Goal: Task Accomplishment & Management: Complete application form

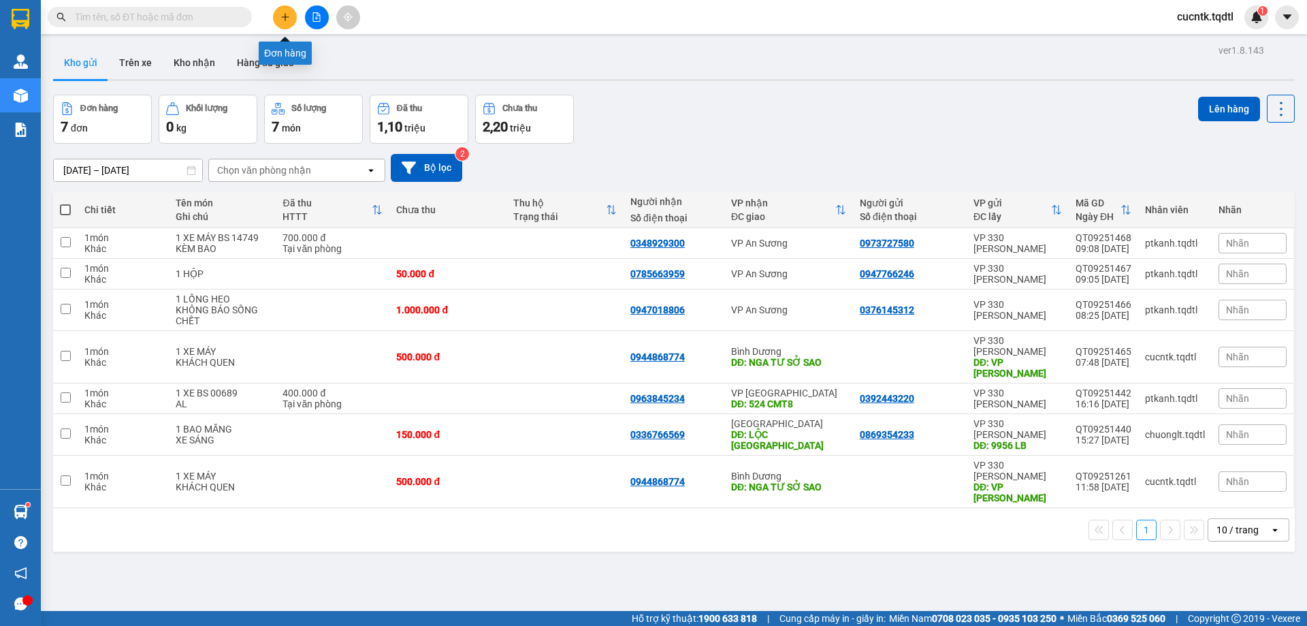
click at [280, 20] on icon "plus" at bounding box center [285, 17] width 10 height 10
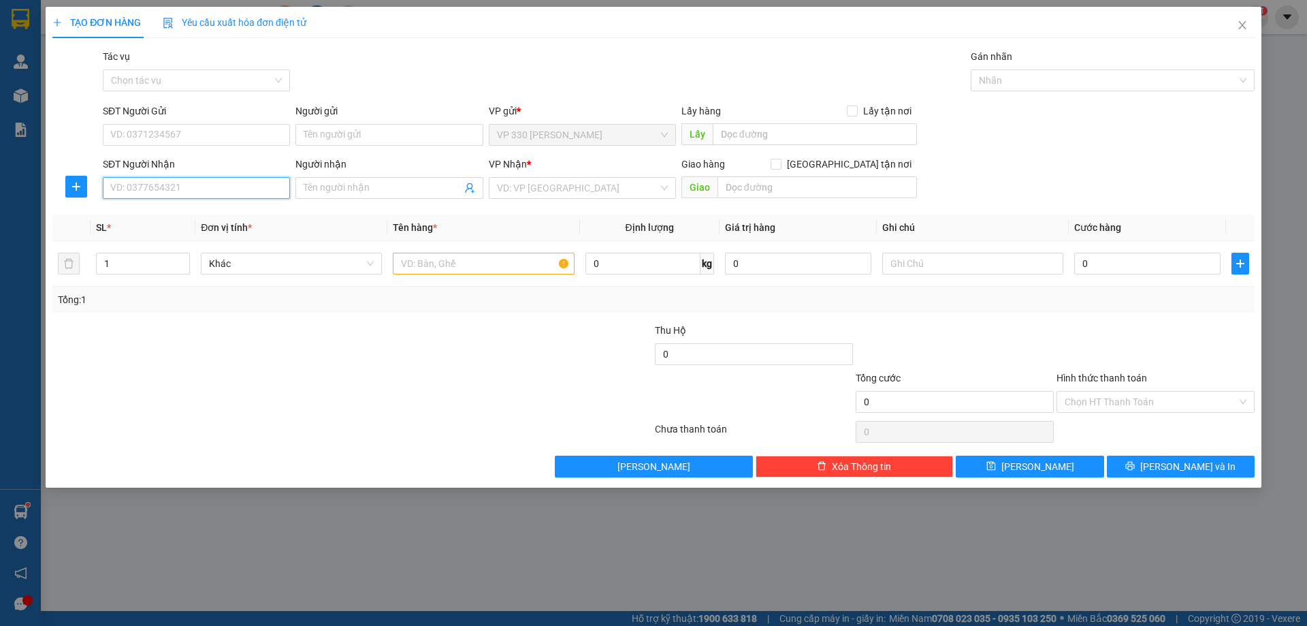
click at [182, 191] on input "SĐT Người Nhận" at bounding box center [196, 188] width 187 height 22
drag, startPoint x: 168, startPoint y: 193, endPoint x: 148, endPoint y: 197, distance: 20.8
click at [148, 197] on input "0909616526" at bounding box center [196, 188] width 187 height 22
click at [229, 192] on input "0909616526" at bounding box center [196, 188] width 187 height 22
type input "0909616526"
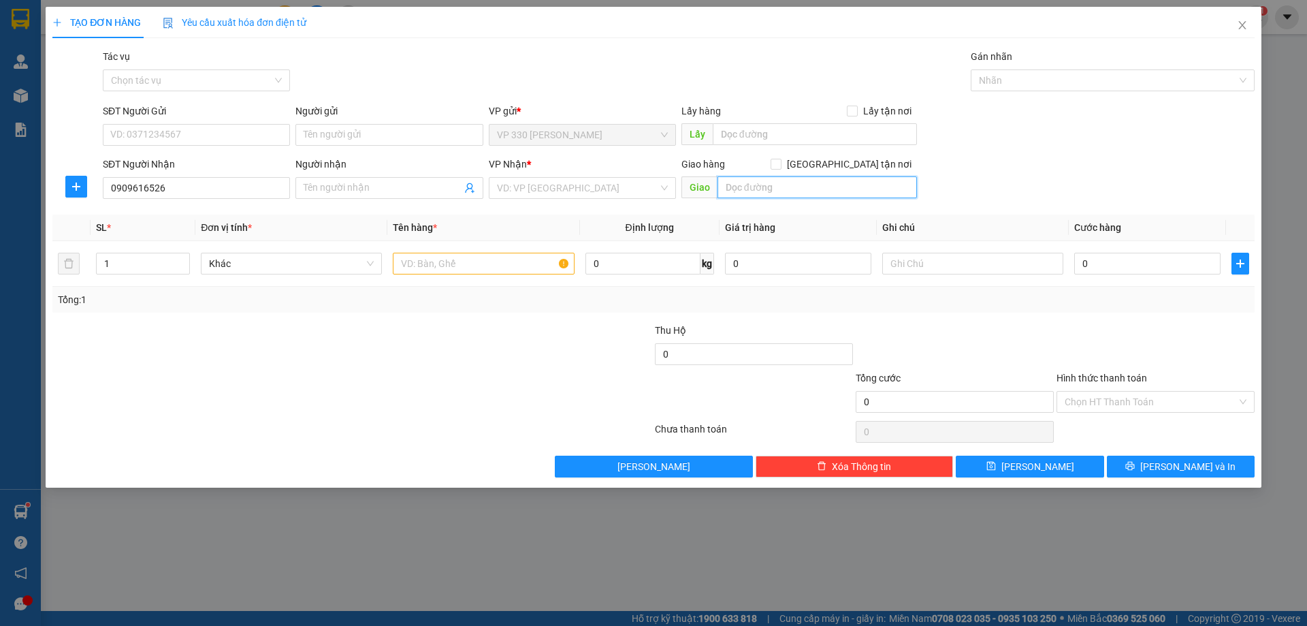
click at [820, 195] on input "text" at bounding box center [816, 187] width 199 height 22
click at [1138, 272] on input "0" at bounding box center [1147, 264] width 146 height 22
click at [182, 189] on input "0909616526" at bounding box center [196, 188] width 187 height 22
click at [742, 142] on input "text" at bounding box center [815, 134] width 204 height 22
type input "v"
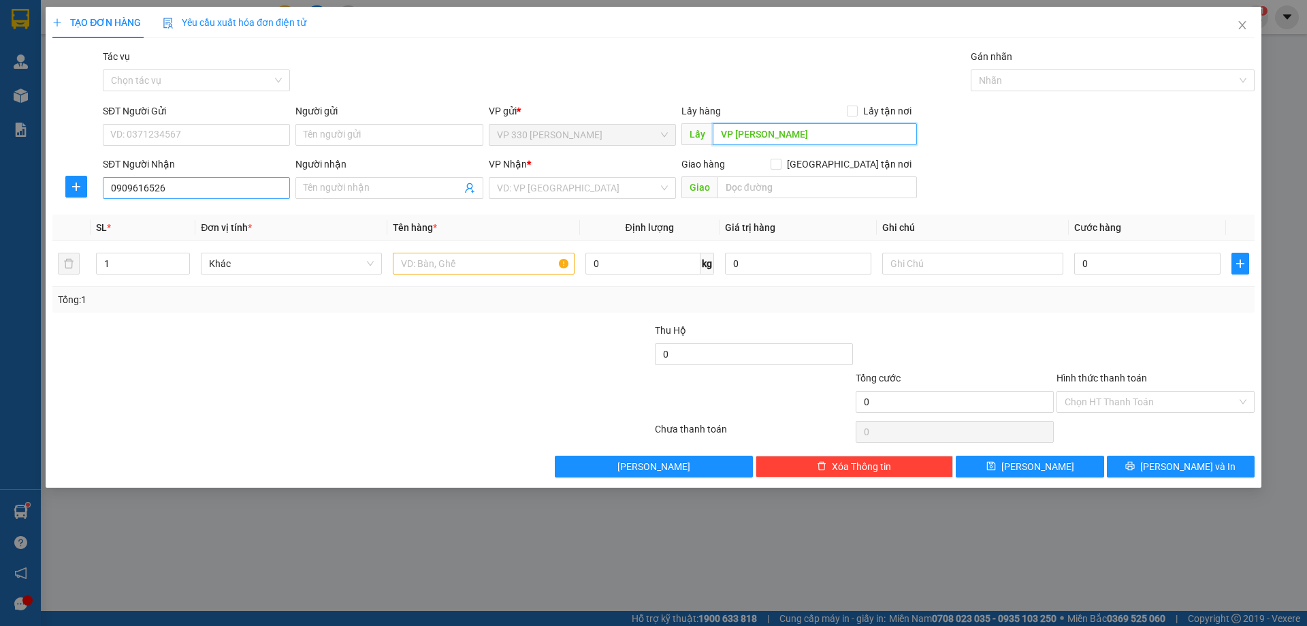
type input "VP [PERSON_NAME]"
click at [193, 191] on input "0909616526" at bounding box center [196, 188] width 187 height 22
click at [540, 184] on input "search" at bounding box center [577, 188] width 161 height 20
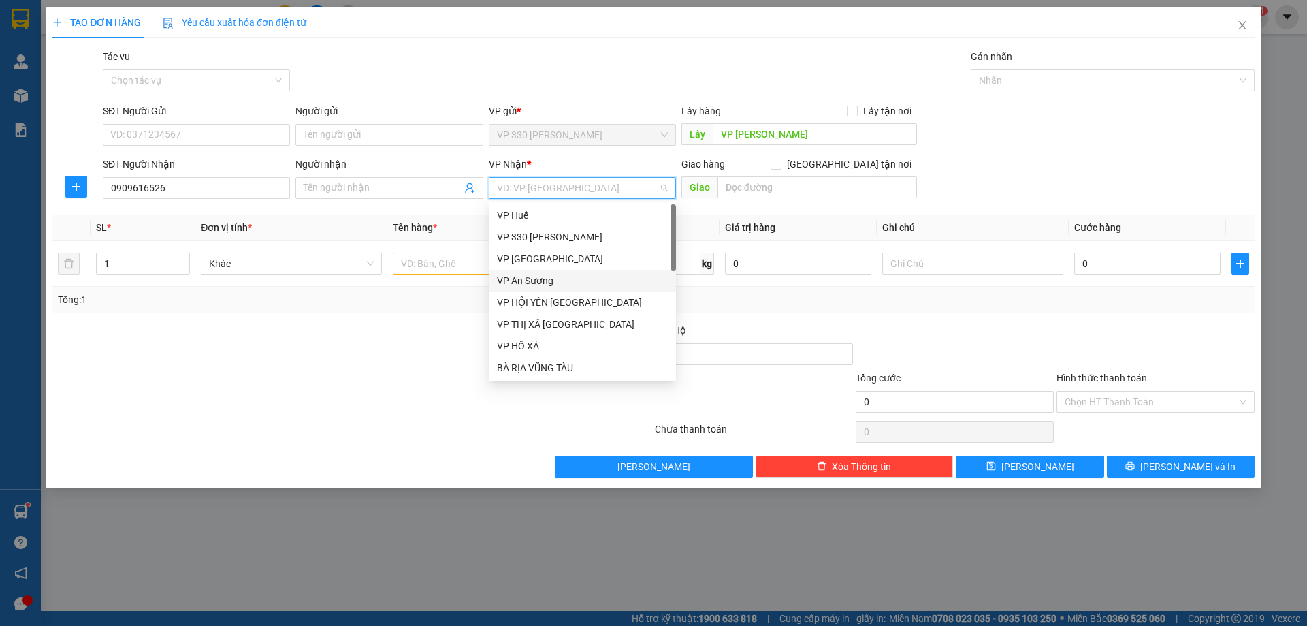
click at [551, 286] on div "VP An Sương" at bounding box center [582, 280] width 171 height 15
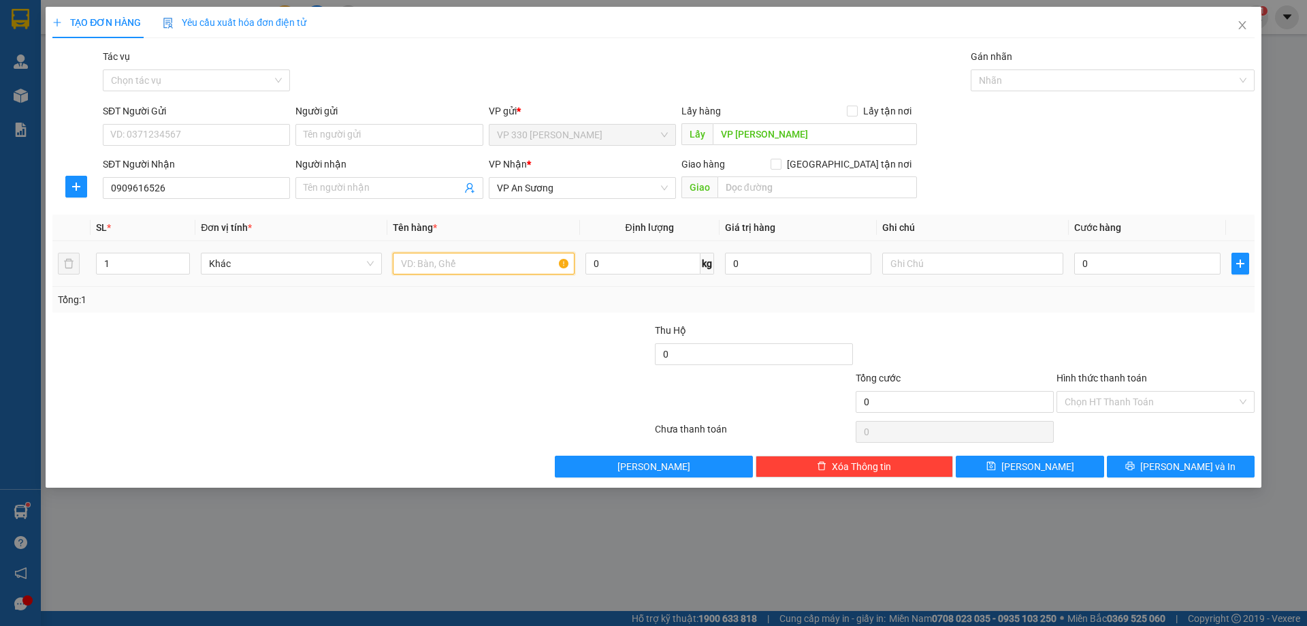
click at [494, 262] on input "text" at bounding box center [483, 264] width 181 height 22
type input "1 GIẤY"
click at [777, 196] on input "text" at bounding box center [816, 187] width 199 height 22
type input "DẦU GIÂY"
click at [1088, 270] on input "0" at bounding box center [1147, 264] width 146 height 22
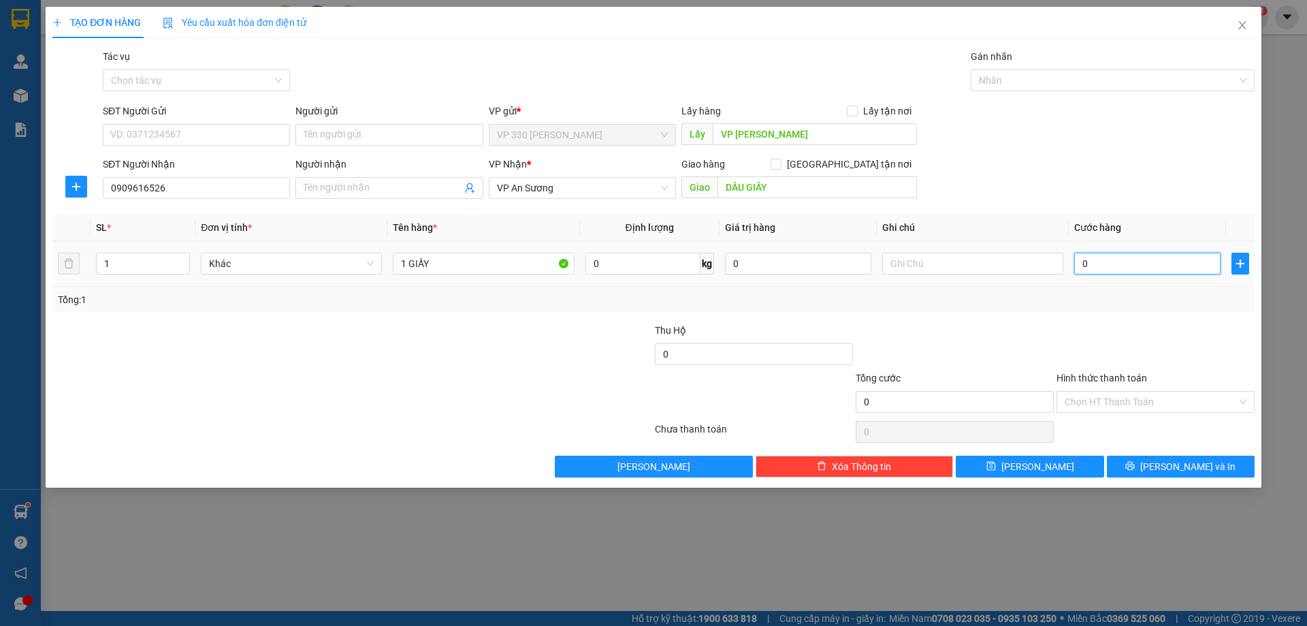
type input "1"
type input "15"
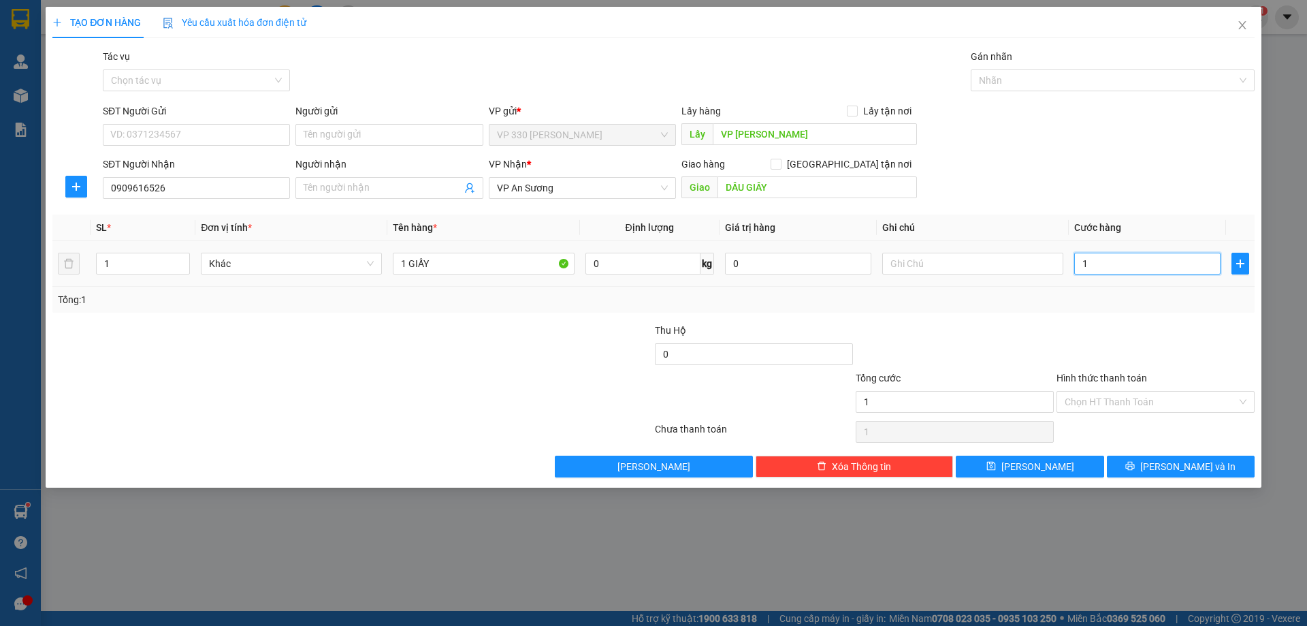
type input "15"
type input "150"
type input "15"
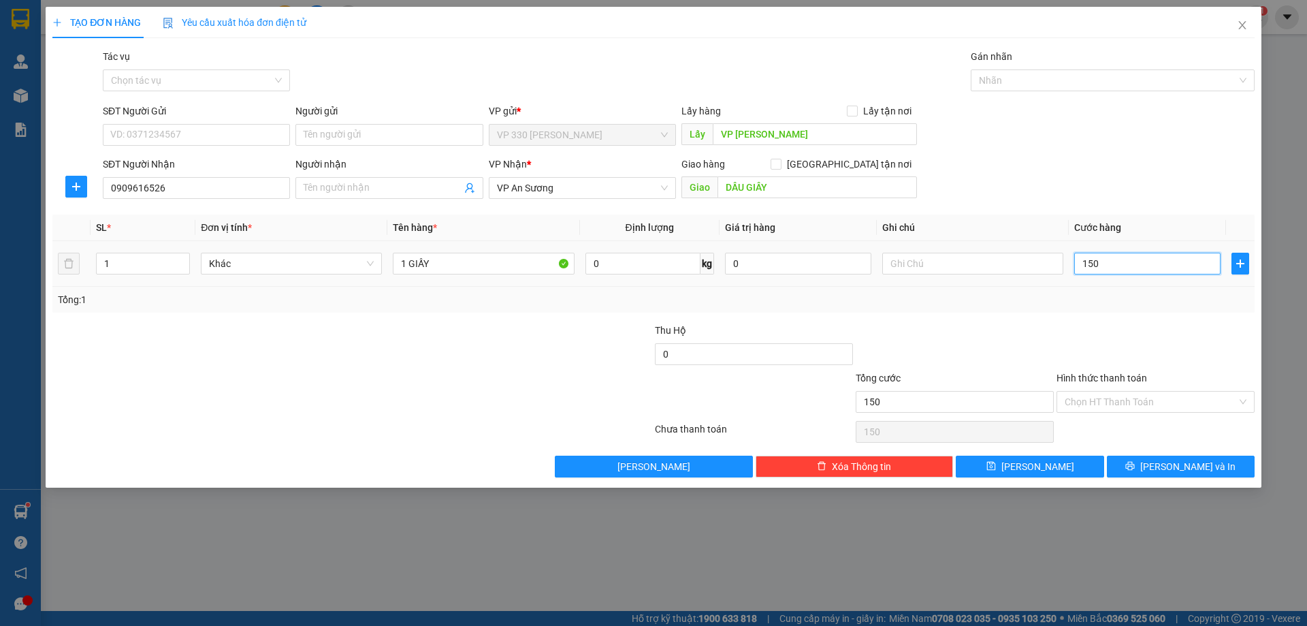
type input "15"
type input "1"
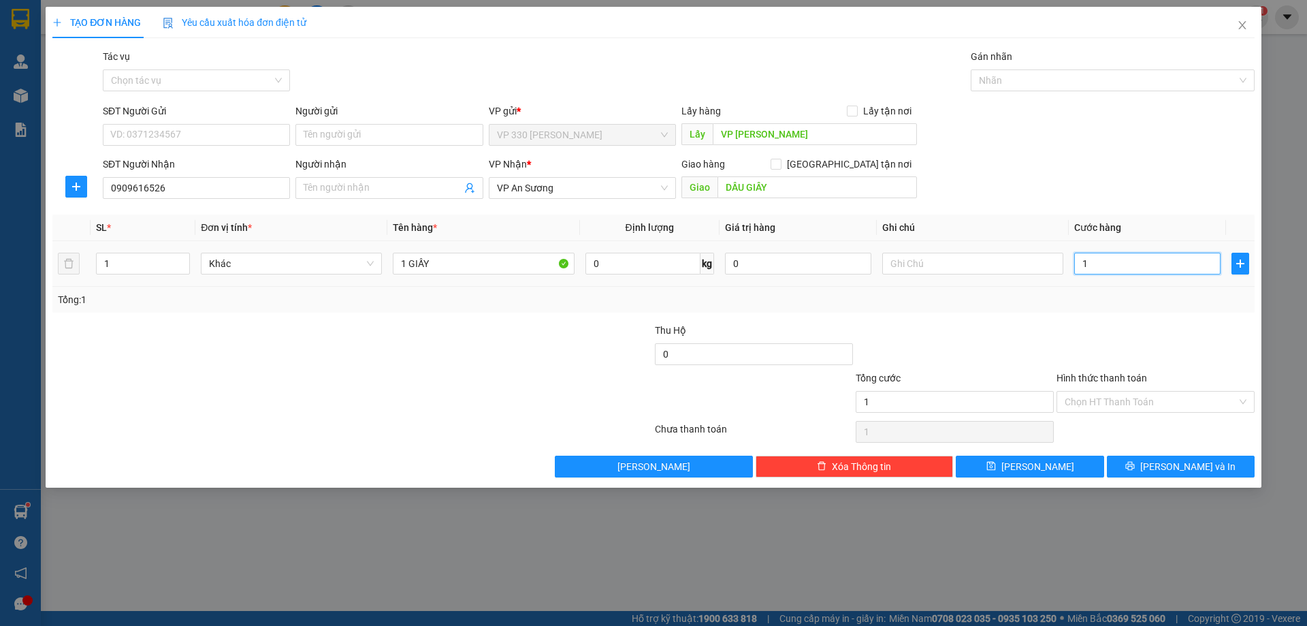
type input "0"
type input "02"
type input "2"
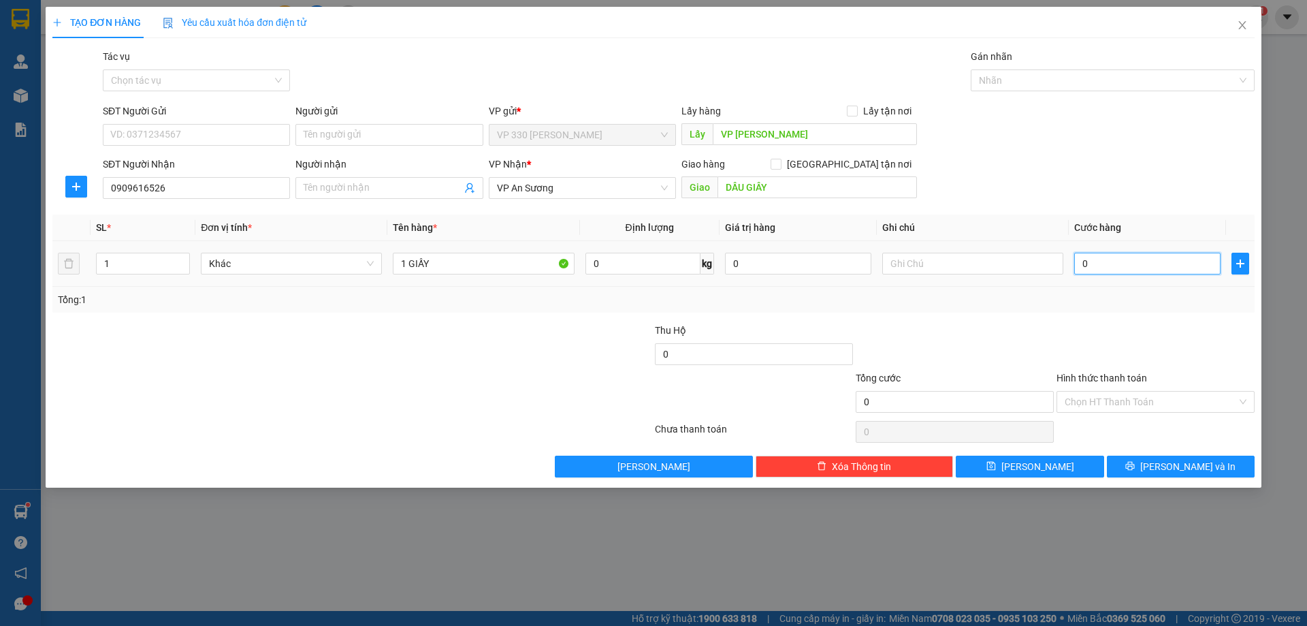
type input "2"
type input "020"
type input "20"
type input "0.200"
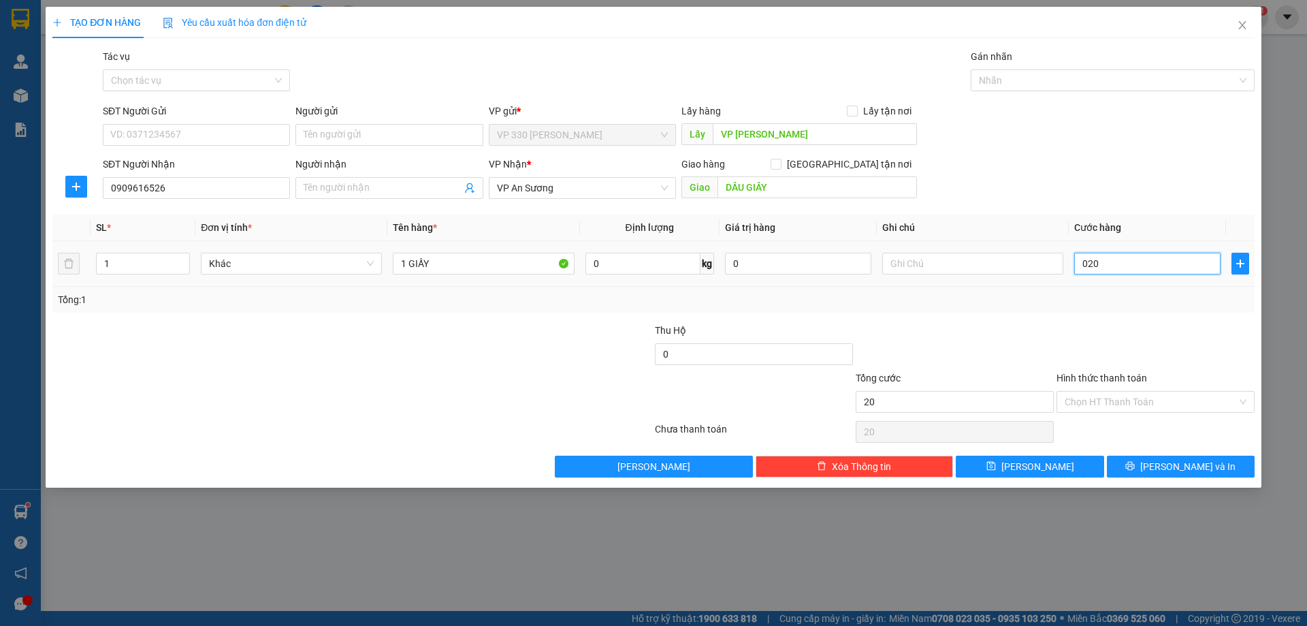
type input "200"
type input "02.000"
type input "2.000"
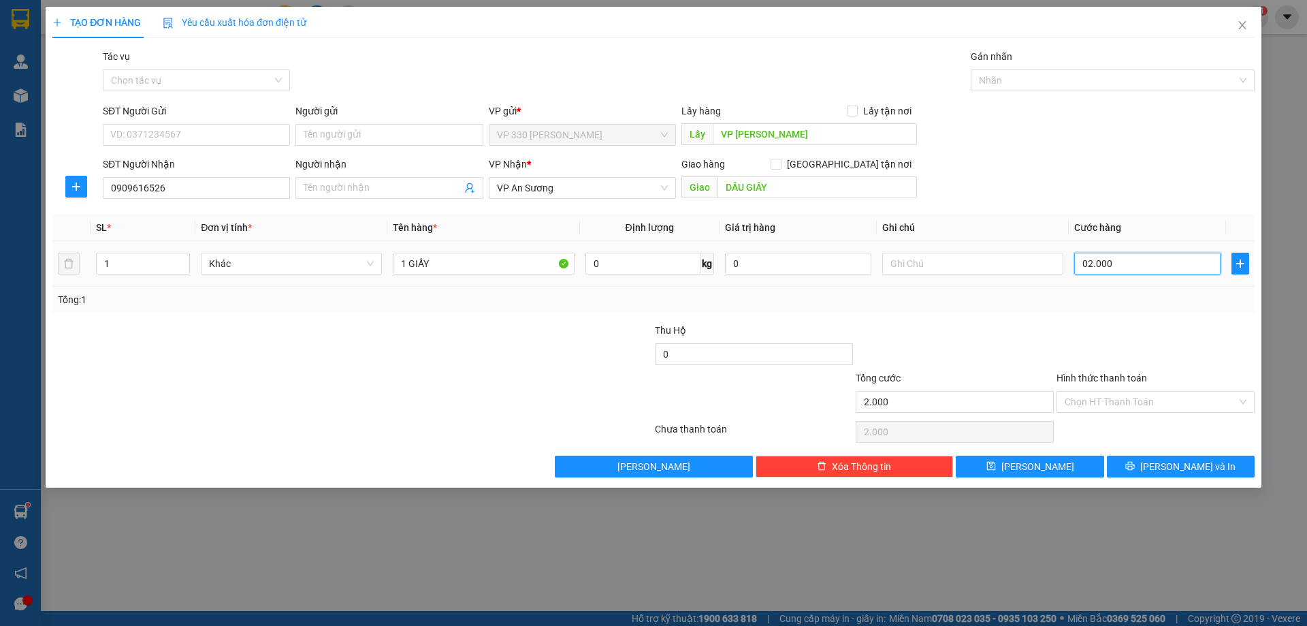
type input "020.000"
type input "20.000"
type input "0.200.000"
type input "200.000"
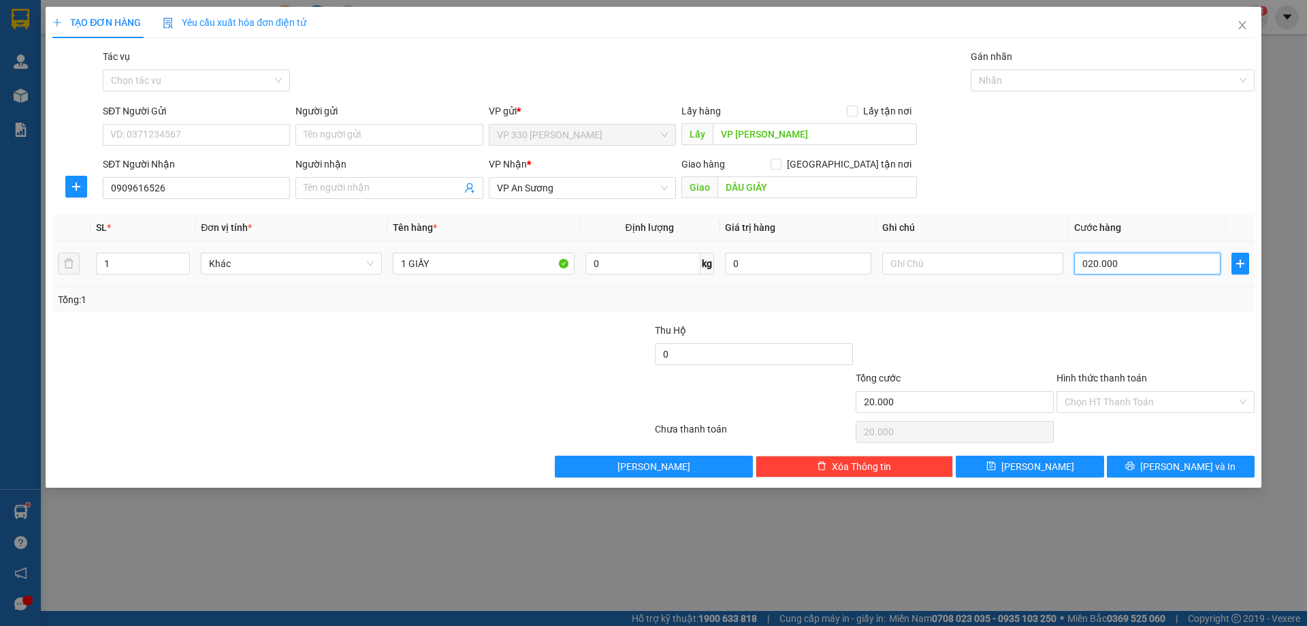
type input "200.000"
type input "020.000"
type input "20.000"
type input "02.000"
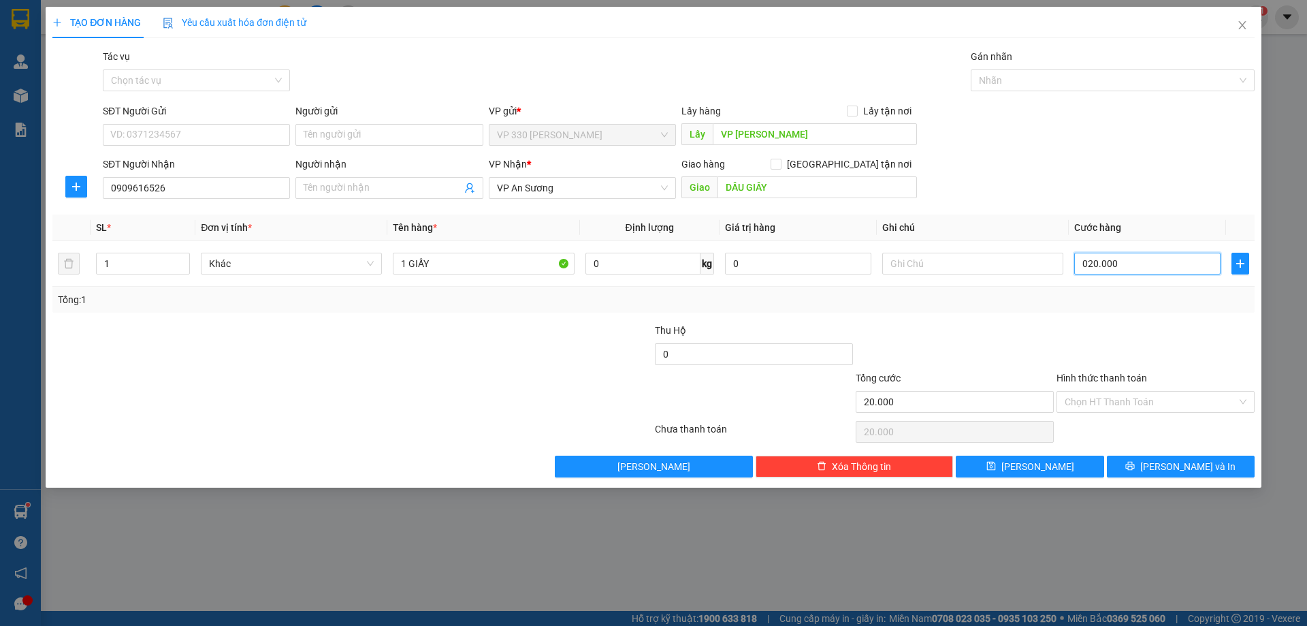
type input "2.000"
type input "0.200"
type input "200"
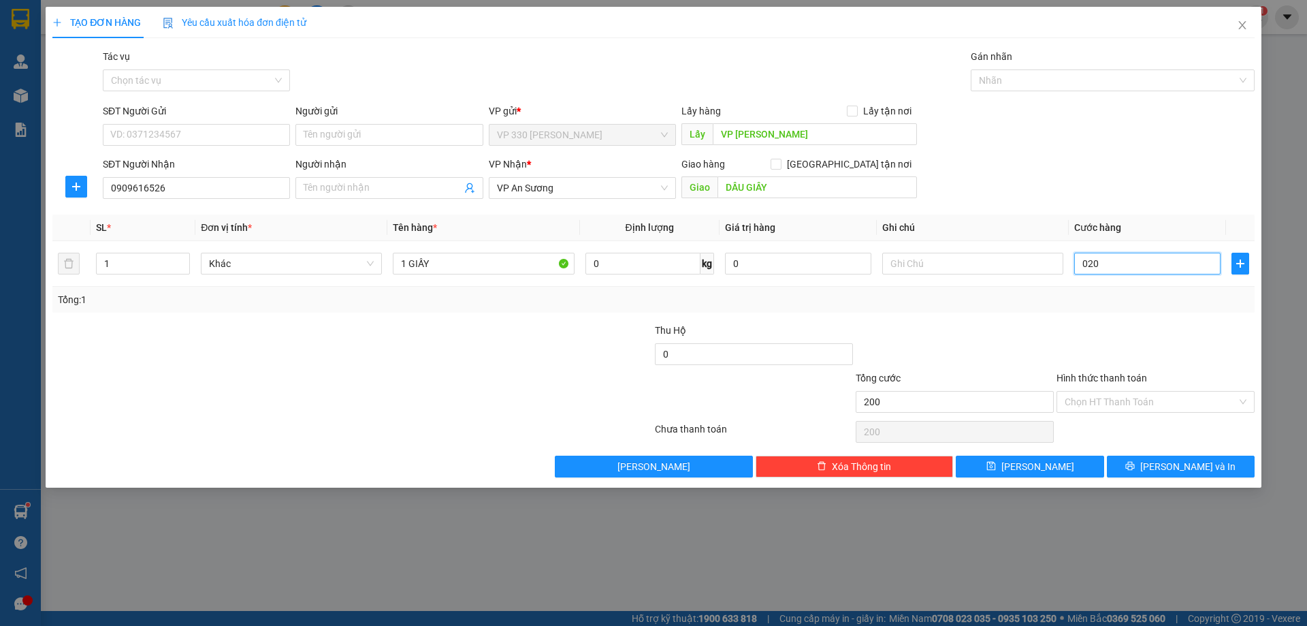
type input "02"
type input "2"
type input "0"
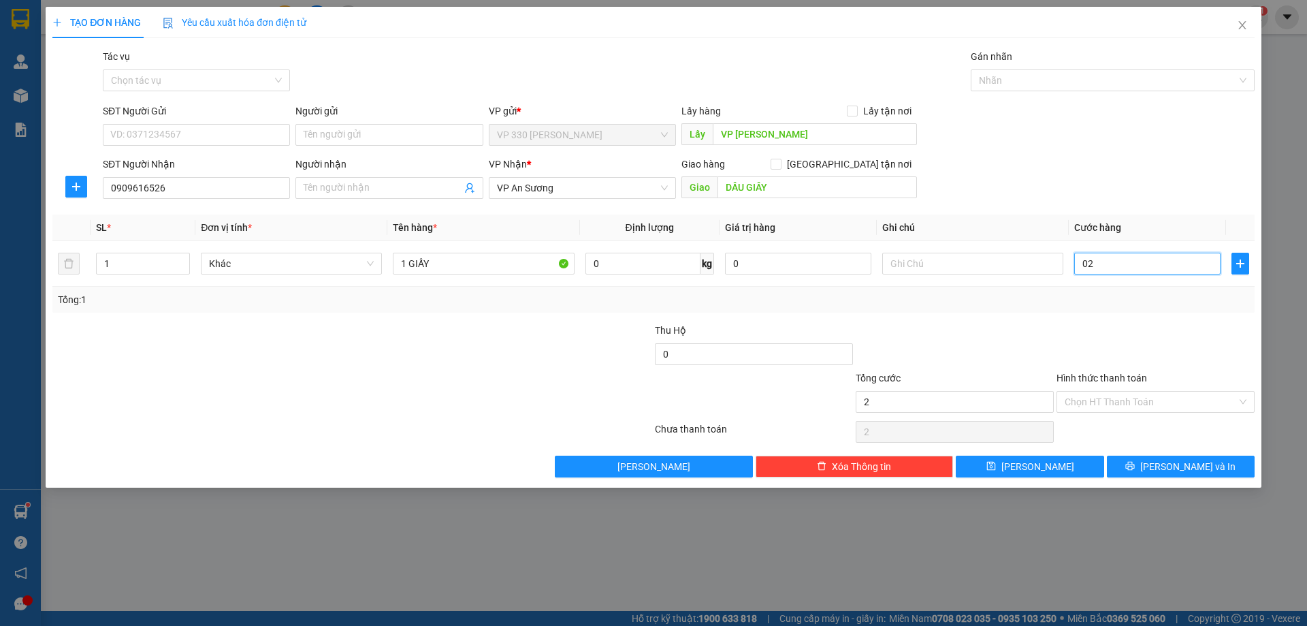
type input "0"
drag, startPoint x: 1124, startPoint y: 266, endPoint x: 1018, endPoint y: 275, distance: 105.9
click at [1018, 275] on tr "1 Khác 1 GIẤY 0 kg 0 0" at bounding box center [653, 264] width 1202 height 46
type input "2"
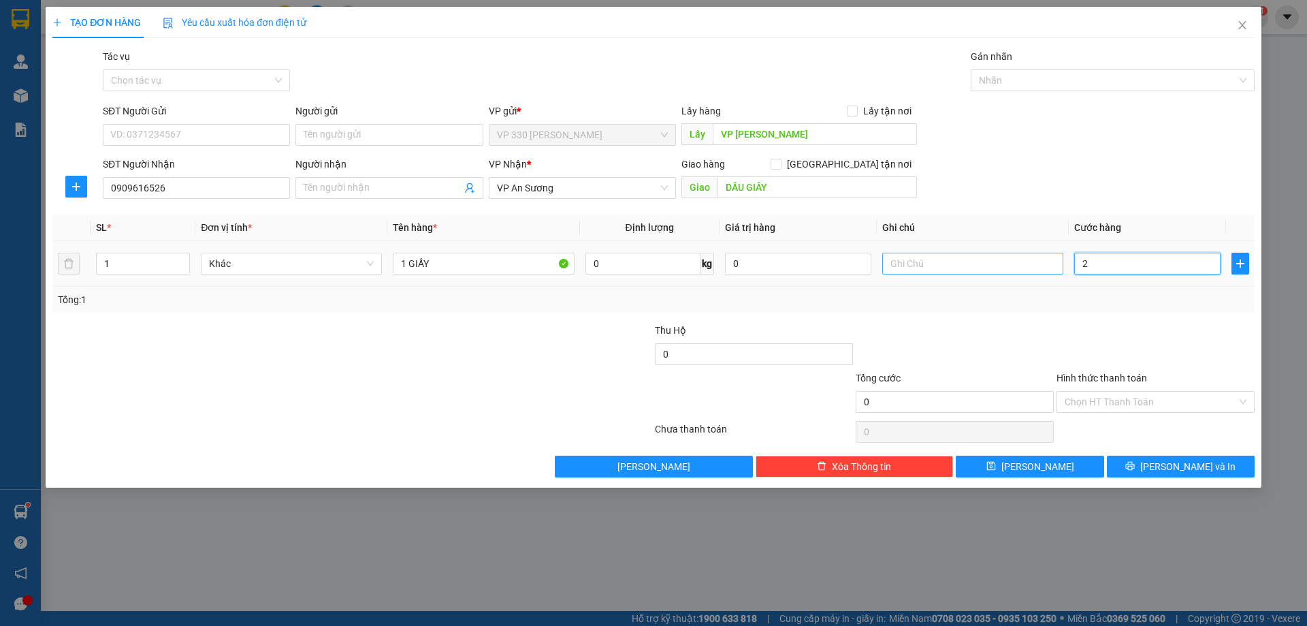
type input "2"
type input "20"
type input "200"
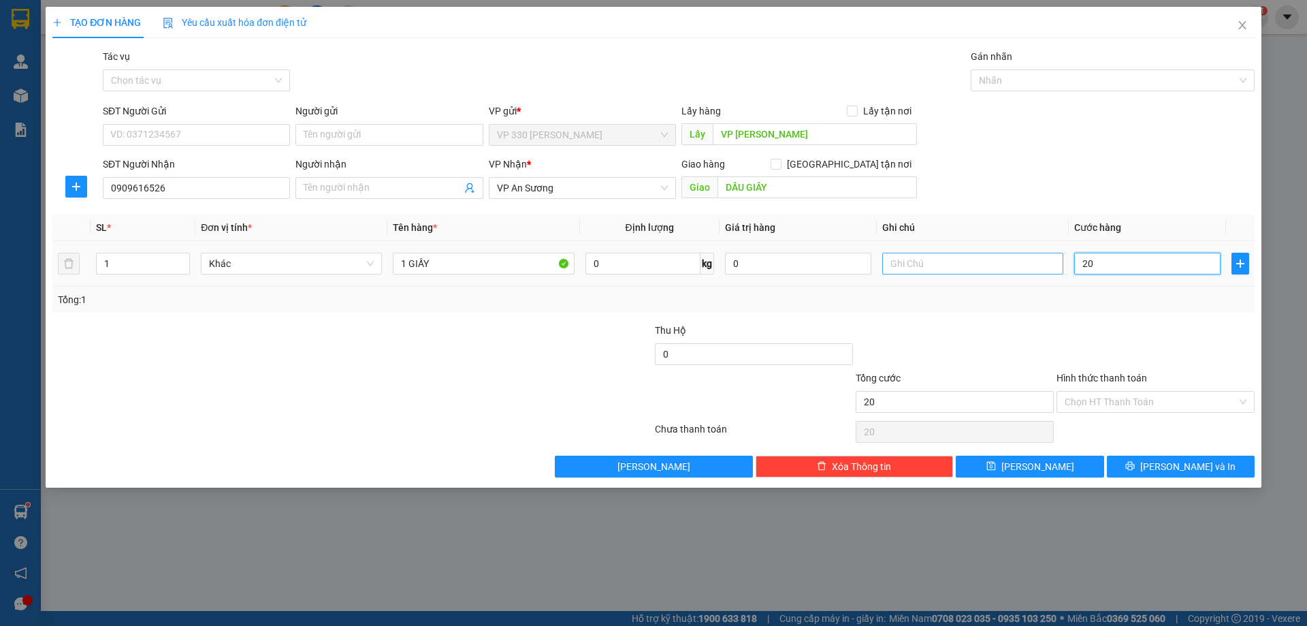
type input "200"
type input "2.000"
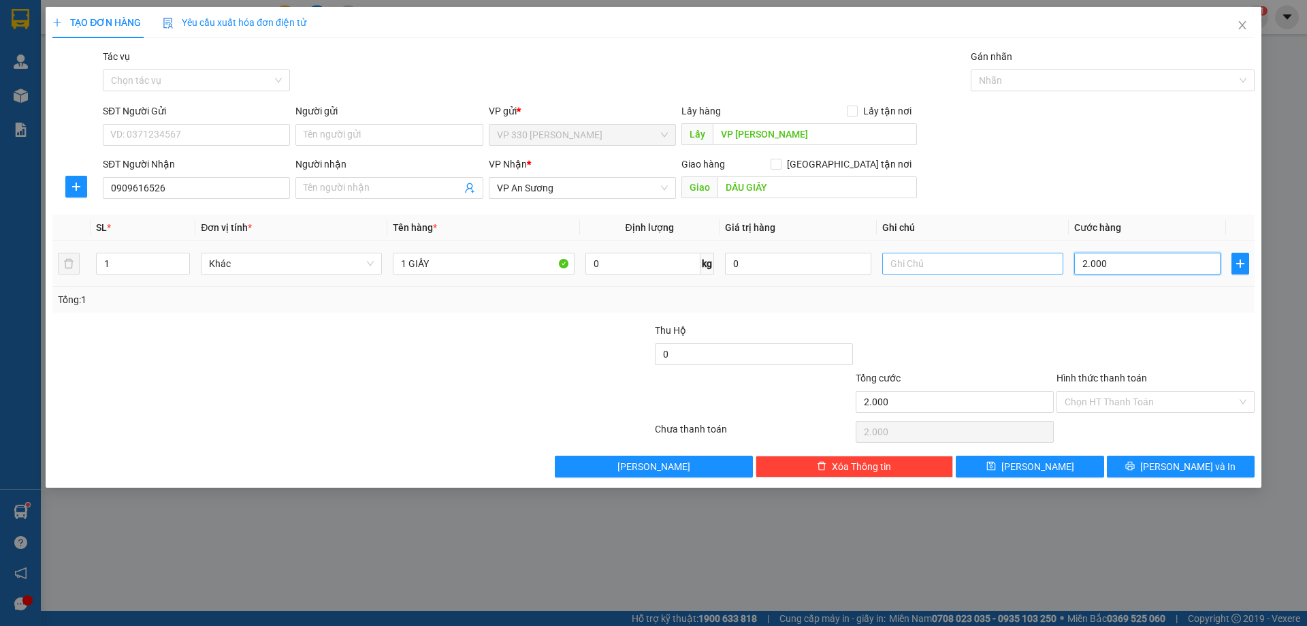
type input "20.000"
type input "200.000"
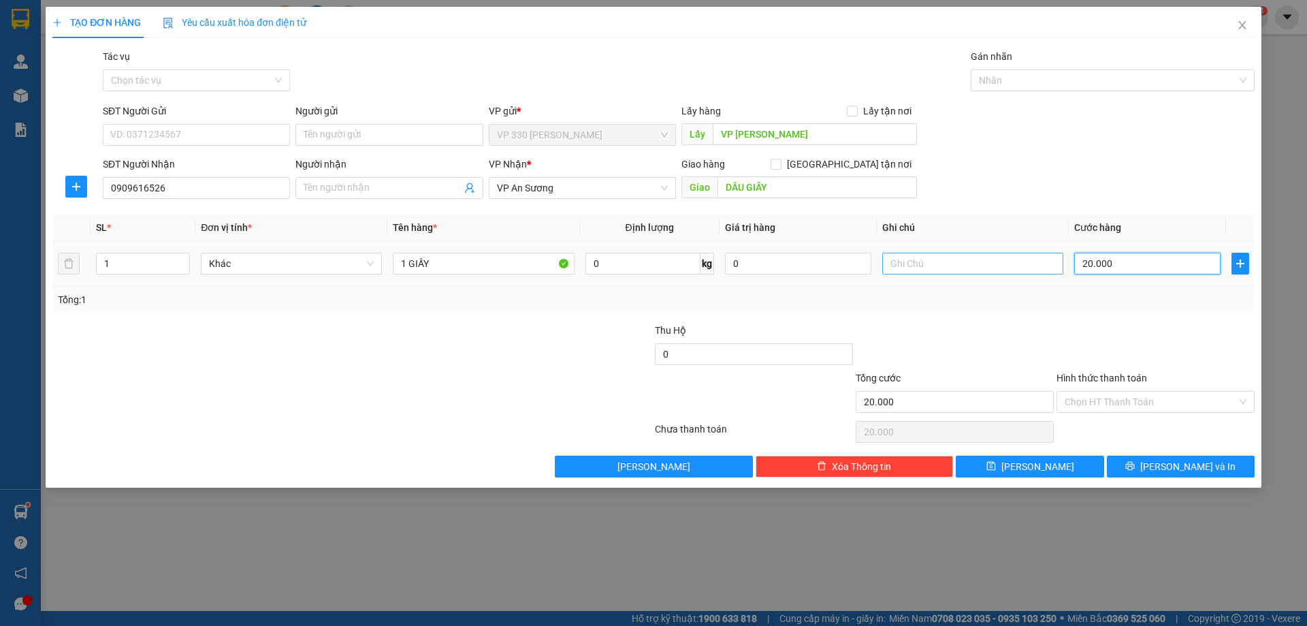
type input "200.000"
click at [1165, 407] on input "Hình thức thanh toán" at bounding box center [1151, 401] width 172 height 20
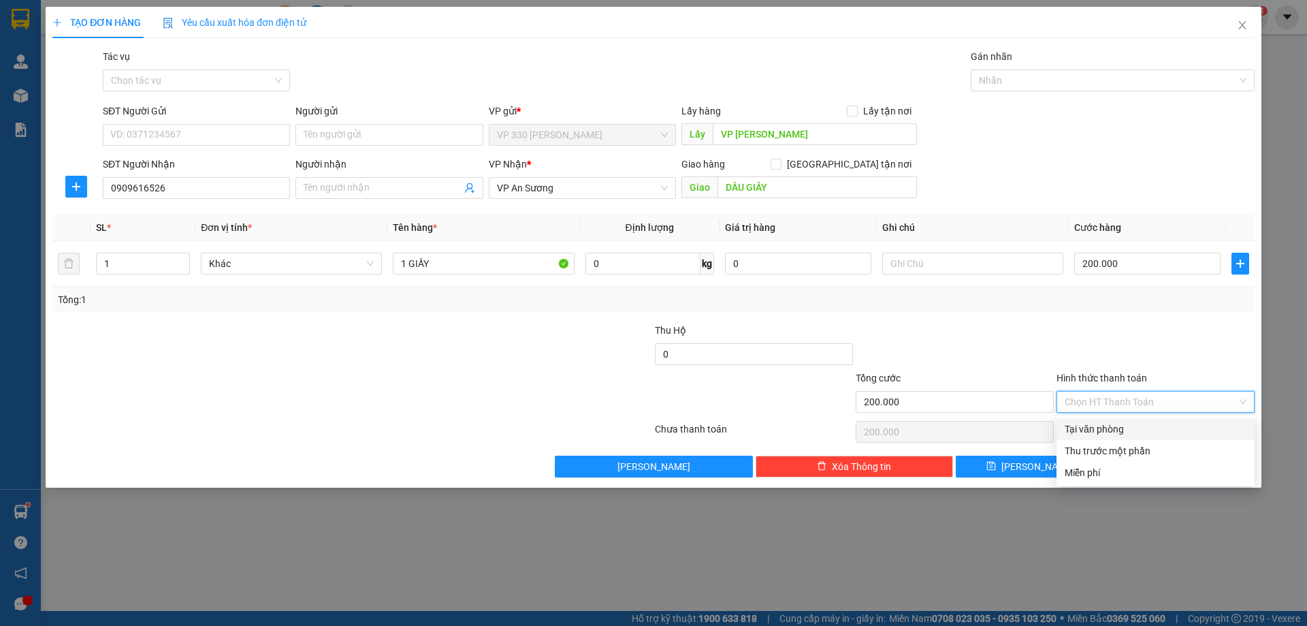
click at [1125, 429] on div "Tại văn phòng" at bounding box center [1156, 428] width 182 height 15
type input "0"
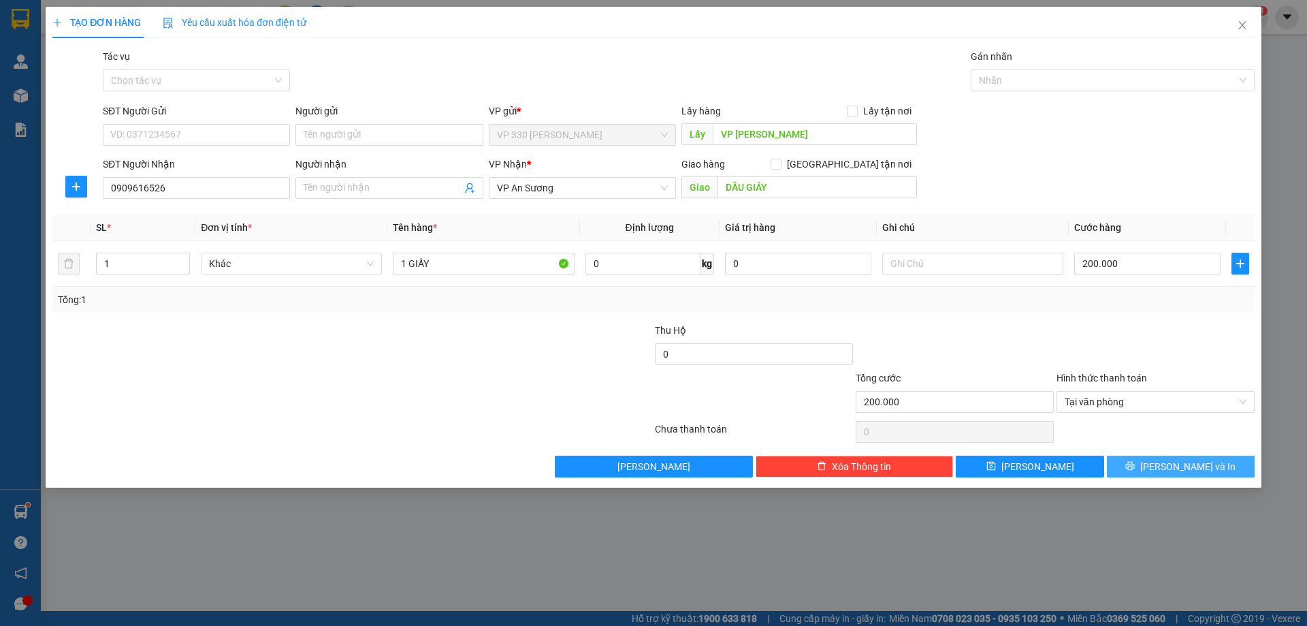
click at [1186, 470] on span "[PERSON_NAME] và In" at bounding box center [1187, 466] width 95 height 15
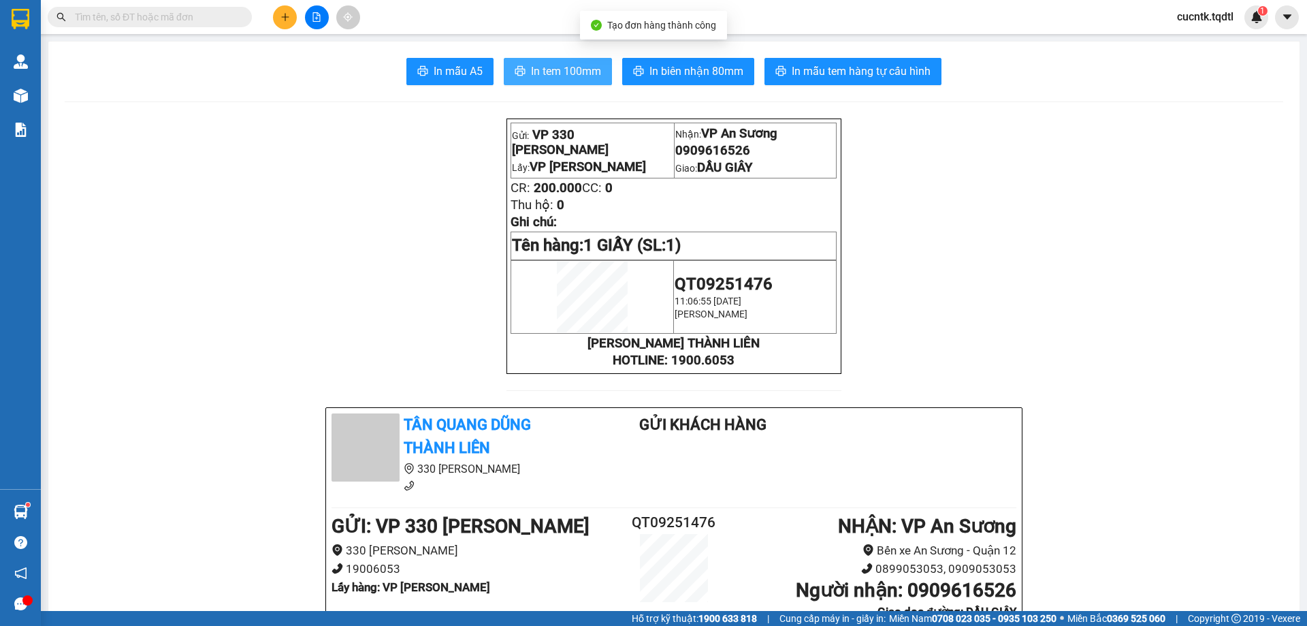
click at [553, 69] on span "In tem 100mm" at bounding box center [566, 71] width 70 height 17
